Goal: Book appointment/travel/reservation

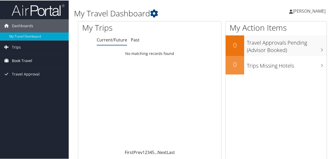
click at [18, 61] on span "Book Travel" at bounding box center [22, 60] width 20 height 13
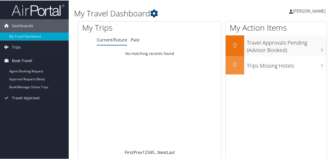
click at [18, 59] on span "Book Travel" at bounding box center [22, 60] width 20 height 13
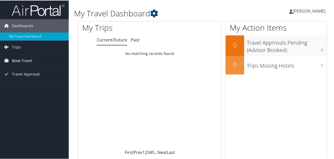
click at [18, 59] on span "Book Travel" at bounding box center [22, 60] width 20 height 13
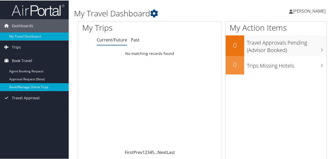
click at [30, 86] on link "Book/Manage Online Trips" at bounding box center [34, 87] width 69 height 8
